Goal: Find specific page/section: Find specific page/section

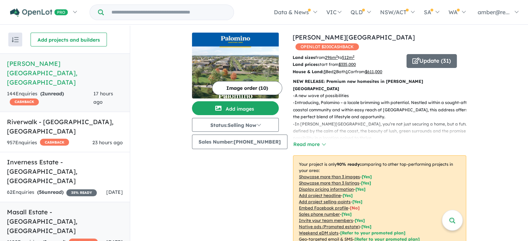
click at [47, 208] on h5 "Masall Estate - [GEOGRAPHIC_DATA] , [GEOGRAPHIC_DATA]" at bounding box center [65, 222] width 116 height 28
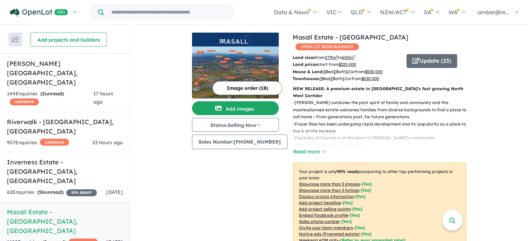
click at [253, 65] on img at bounding box center [235, 73] width 87 height 52
click at [83, 117] on h5 "Riverwalk - [GEOGRAPHIC_DATA] , [GEOGRAPHIC_DATA]" at bounding box center [65, 126] width 116 height 19
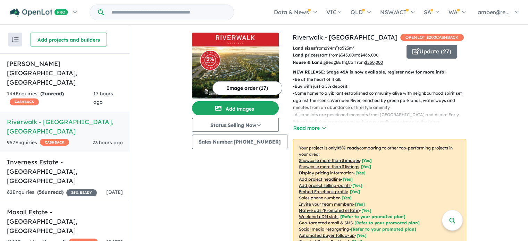
click at [260, 62] on img at bounding box center [235, 73] width 87 height 52
click at [425, 51] on button "Update ( 27 )" at bounding box center [432, 52] width 51 height 14
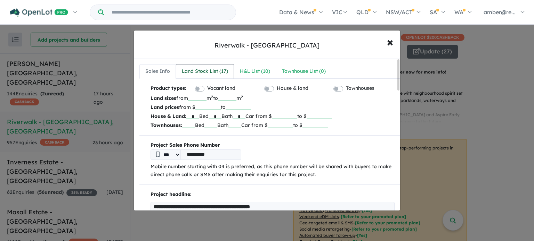
click at [215, 71] on div "Land Stock List ( 17 )" at bounding box center [205, 71] width 46 height 8
